Goal: Task Accomplishment & Management: Complete application form

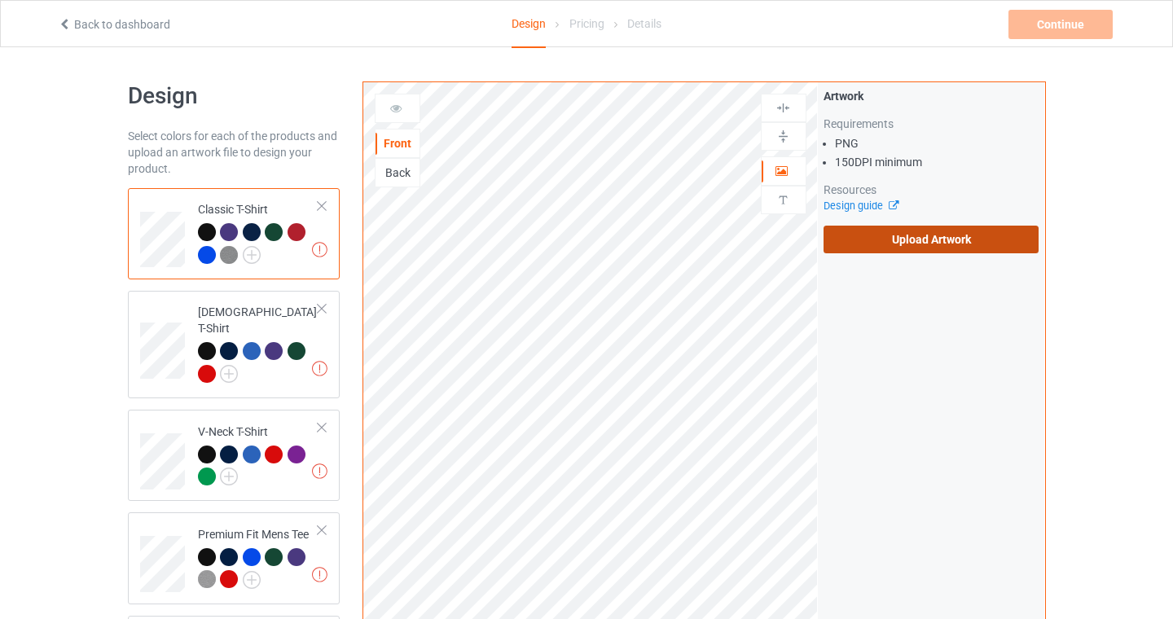
click at [942, 238] on label "Upload Artwork" at bounding box center [931, 240] width 216 height 28
click at [0, 0] on input "Upload Artwork" at bounding box center [0, 0] width 0 height 0
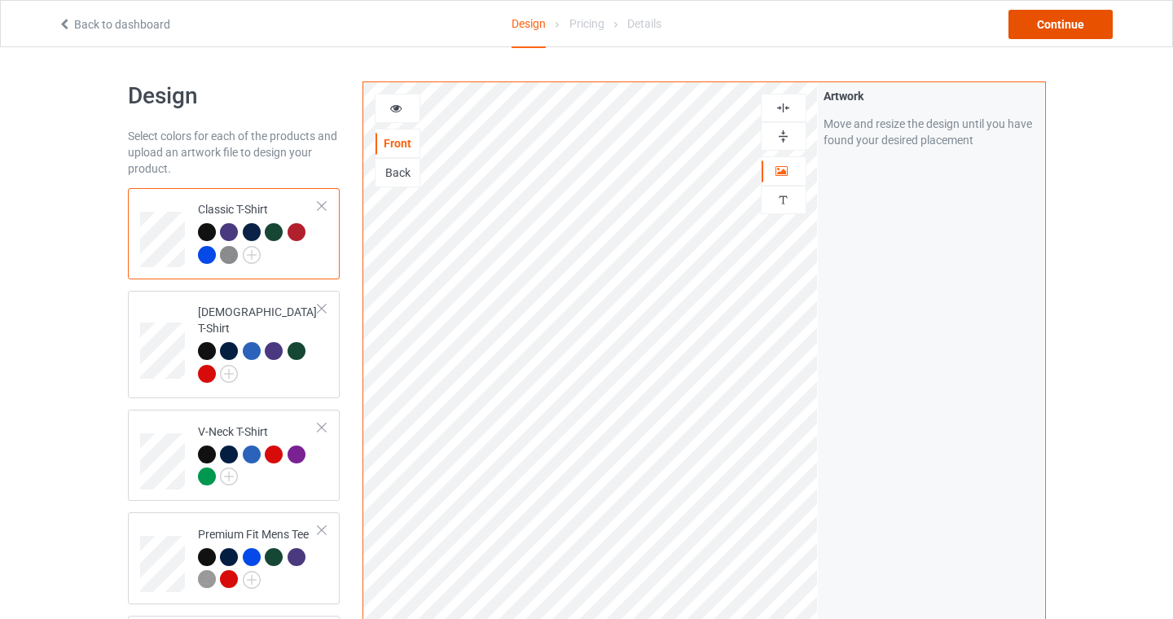
click at [1073, 22] on div "Continue" at bounding box center [1060, 24] width 104 height 29
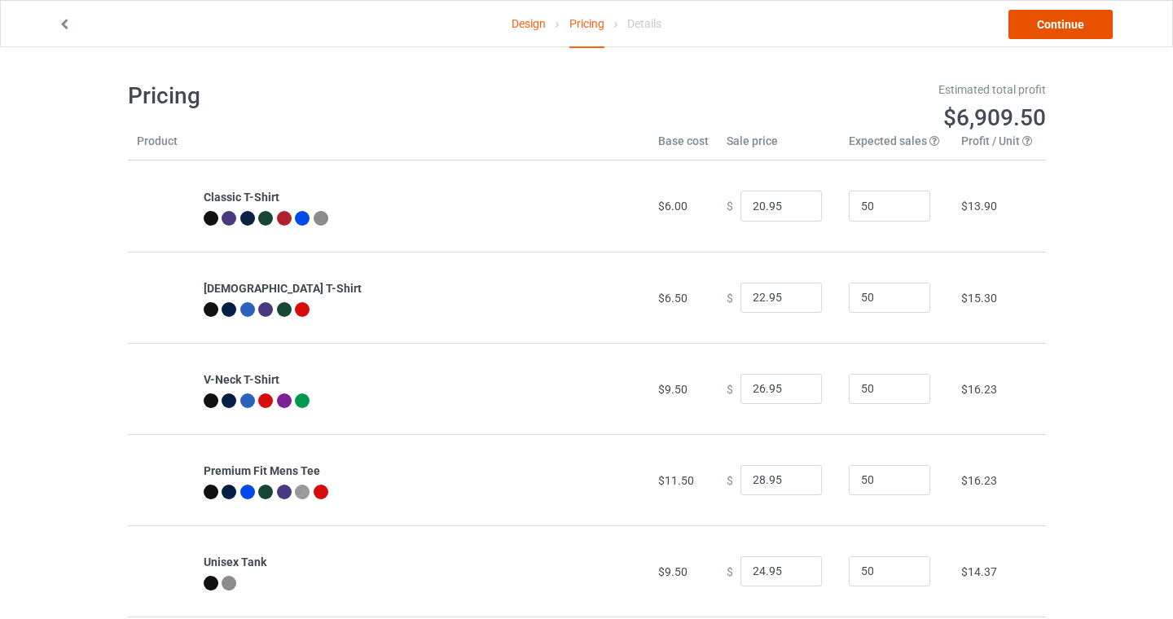
click at [1076, 20] on link "Continue" at bounding box center [1060, 24] width 104 height 29
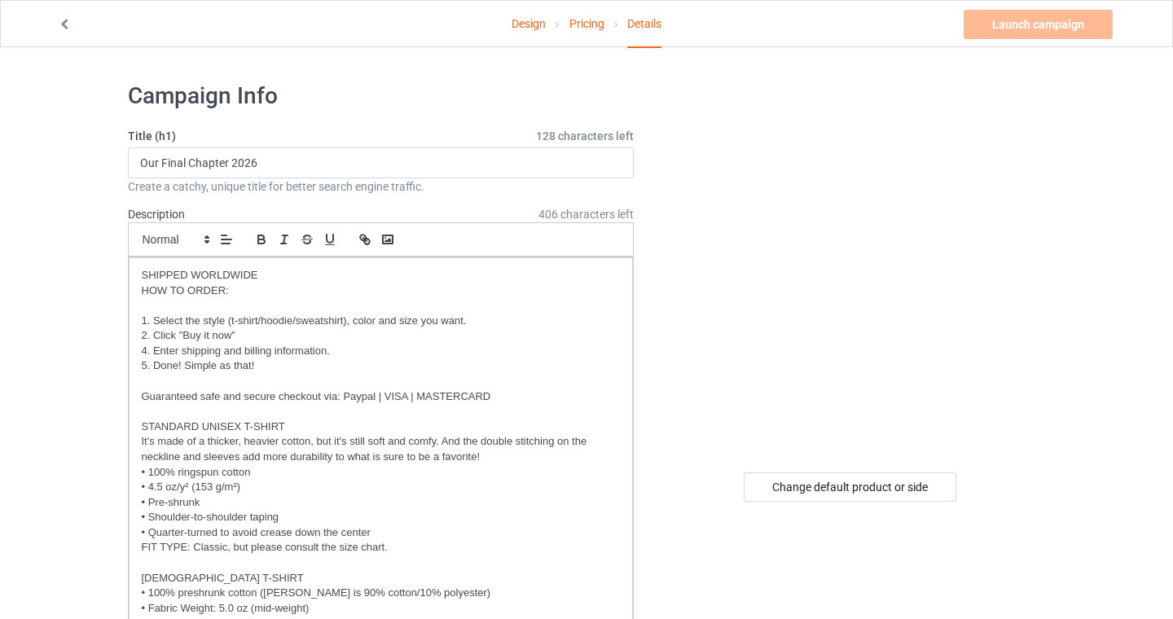
click at [252, 180] on div "Create a catchy, unique title for better search engine traffic." at bounding box center [381, 186] width 506 height 16
drag, startPoint x: 280, startPoint y: 163, endPoint x: 99, endPoint y: 163, distance: 181.6
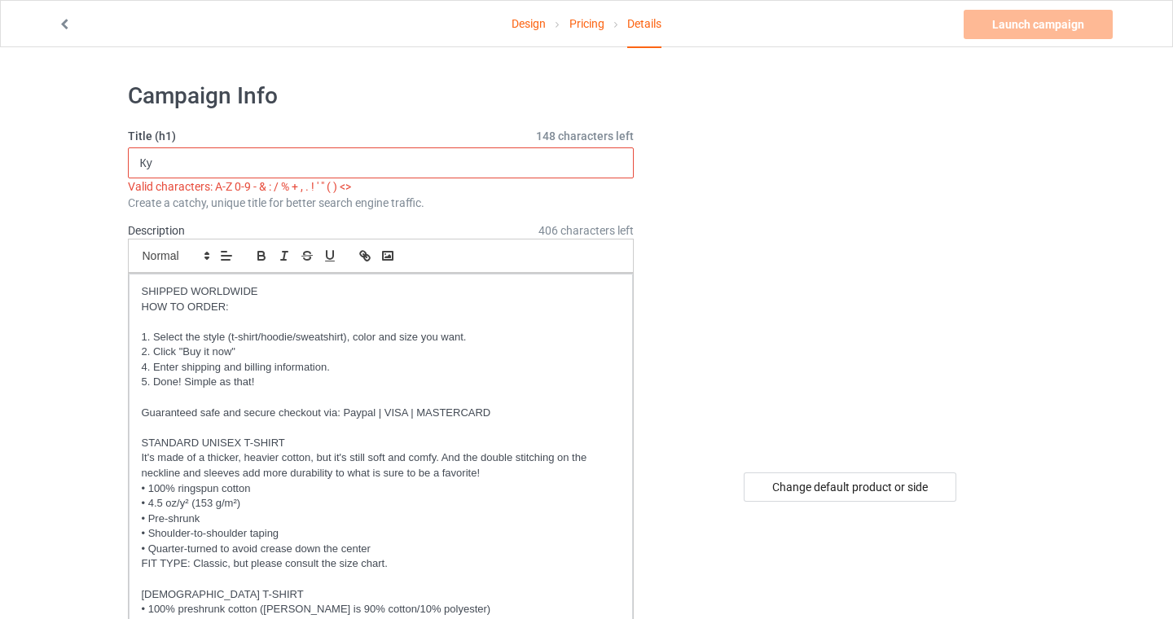
type input "[PERSON_NAME]"
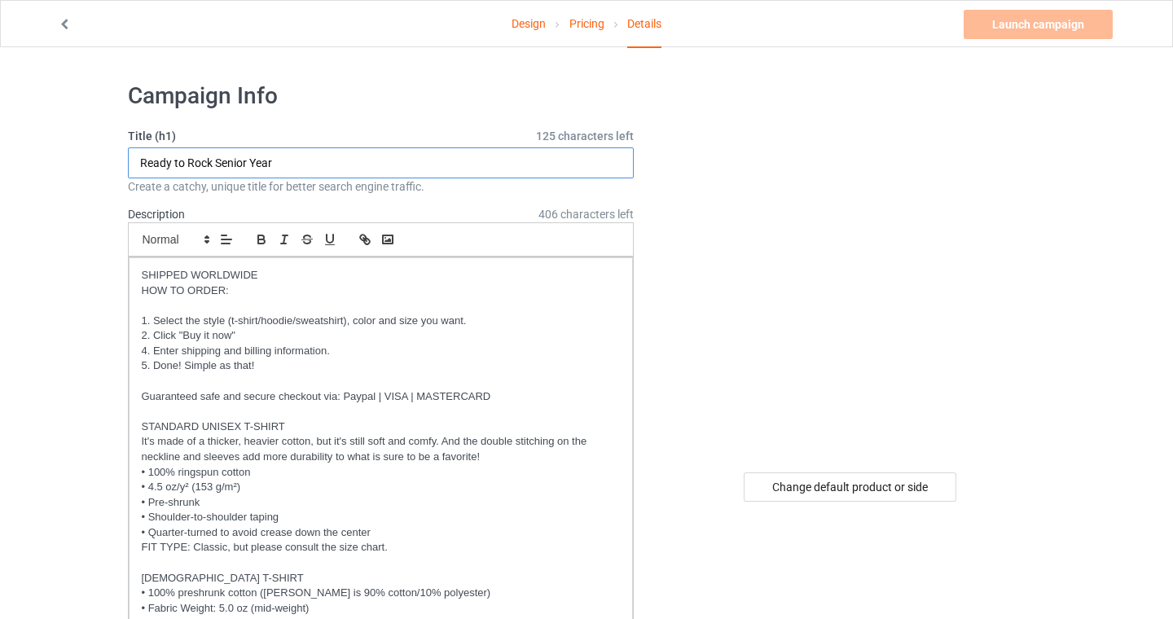
type input "Ready to Rock Senior Year"
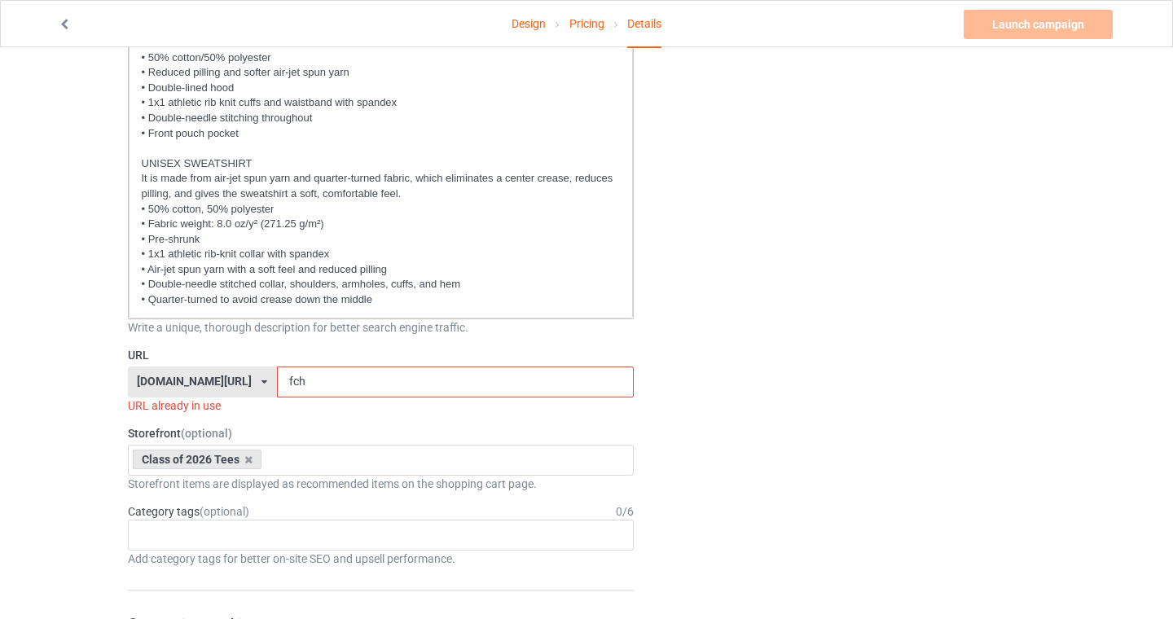
scroll to position [775, 0]
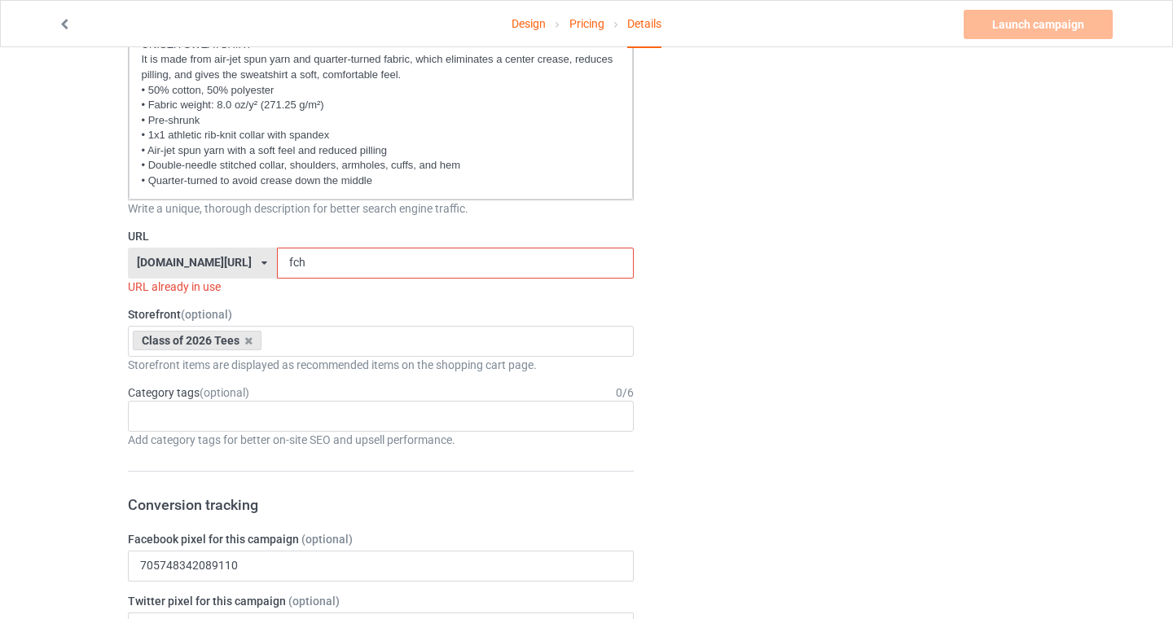
click at [323, 263] on input "fch" at bounding box center [455, 263] width 357 height 31
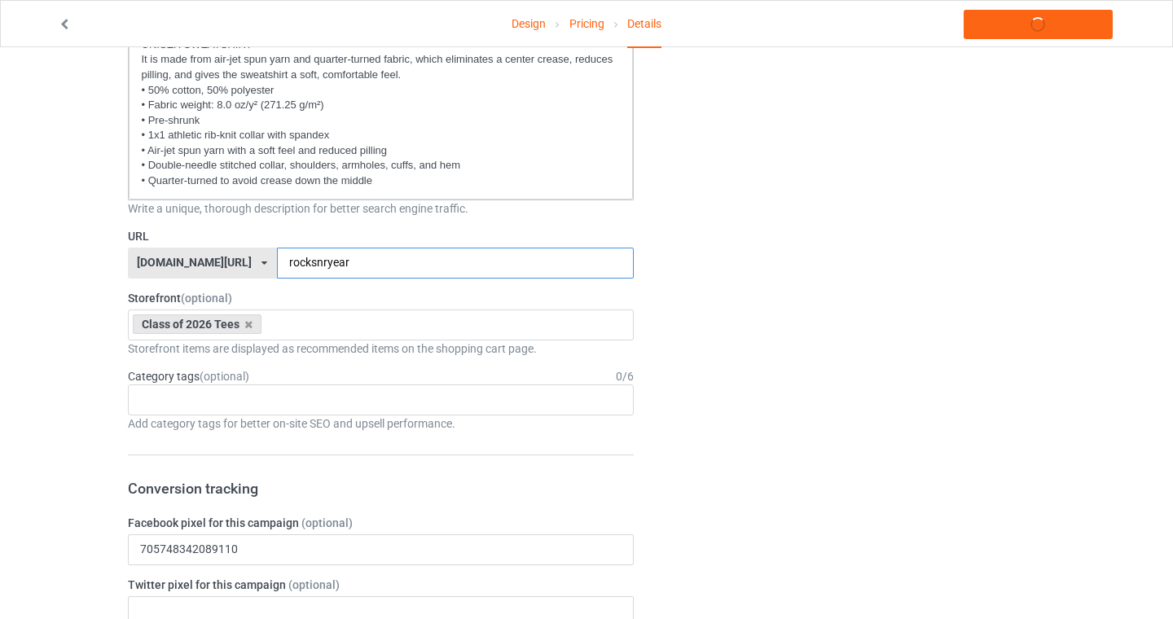
type input "rocksnryear"
click at [55, 253] on div "Design Pricing Details Launch campaign Campaign Info Title (h1) 125 characters …" at bounding box center [586, 559] width 1173 height 2575
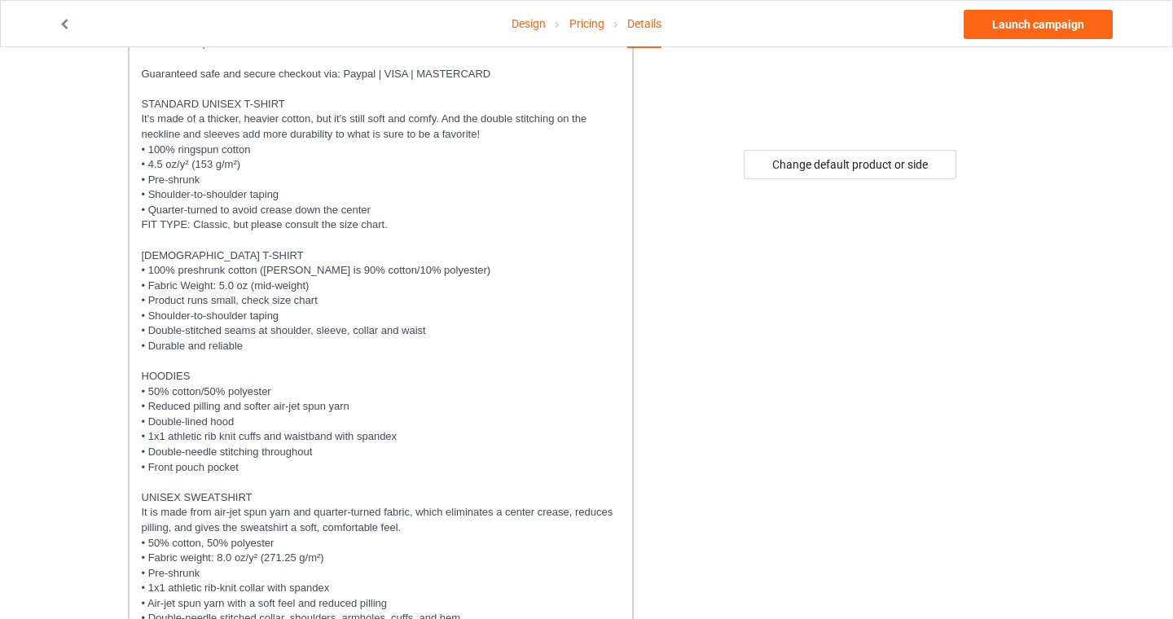
scroll to position [0, 0]
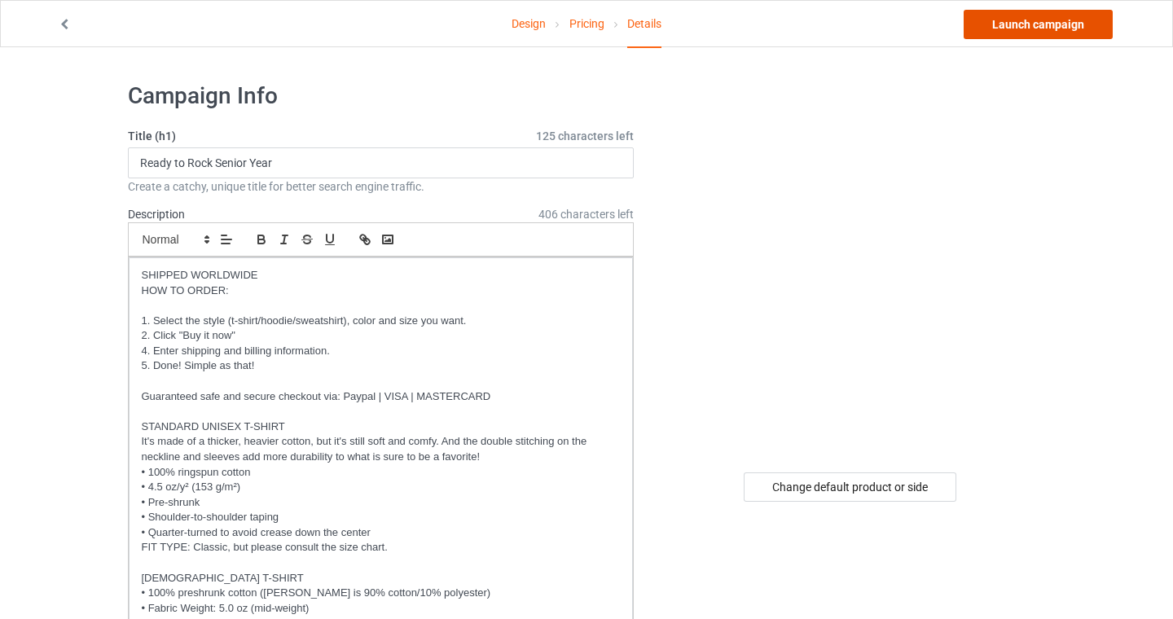
click at [1034, 26] on link "Launch campaign" at bounding box center [1037, 24] width 149 height 29
